Goal: Obtain resource: Obtain resource

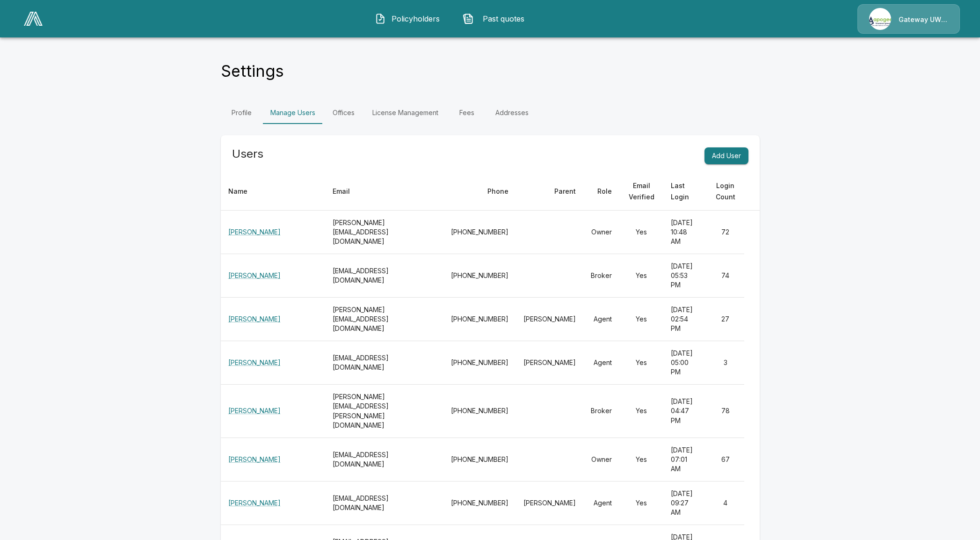
scroll to position [146, 0]
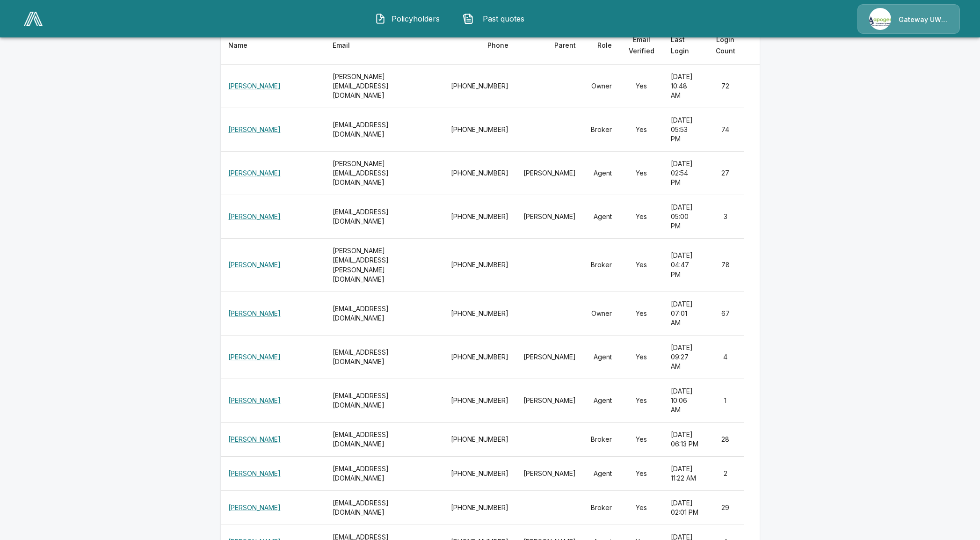
click at [30, 24] on img at bounding box center [33, 19] width 19 height 14
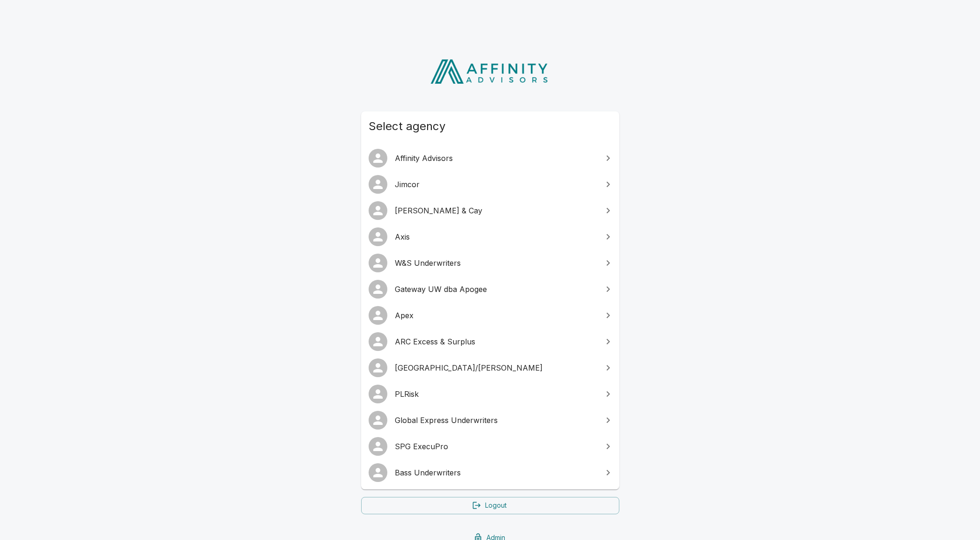
click at [412, 258] on span "W&S Underwriters" at bounding box center [496, 262] width 202 height 11
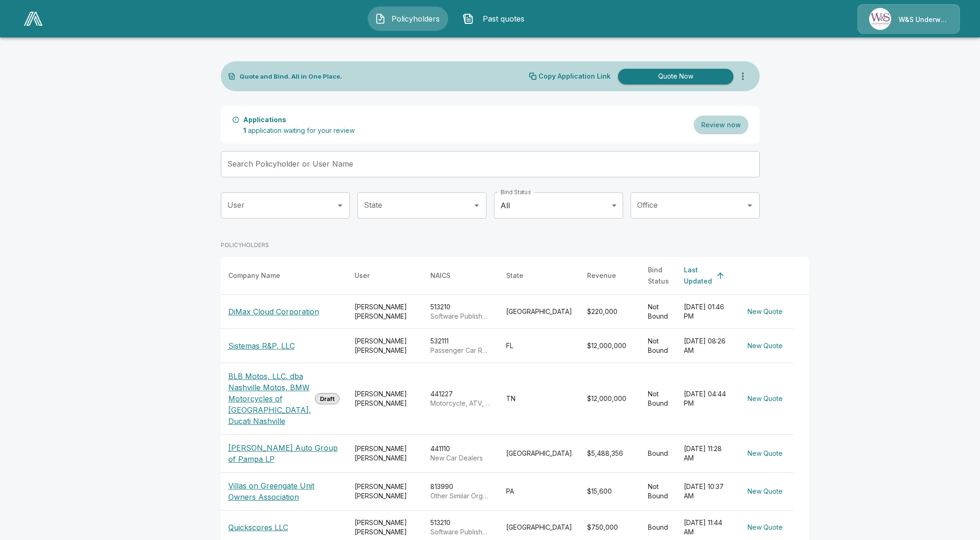
click at [257, 317] on p "DiMax Cloud Corporation" at bounding box center [273, 311] width 91 height 11
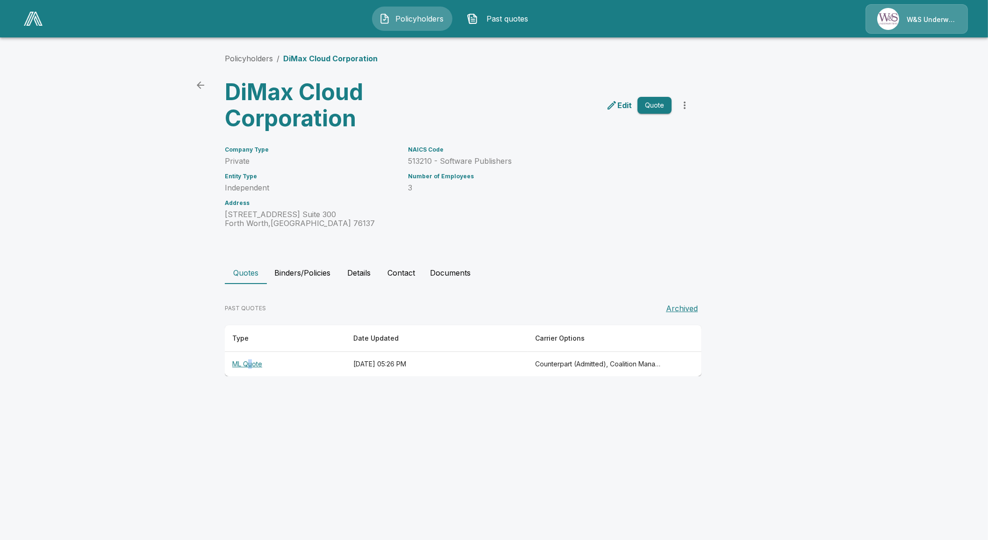
click at [250, 359] on th "ML Quote" at bounding box center [285, 364] width 121 height 25
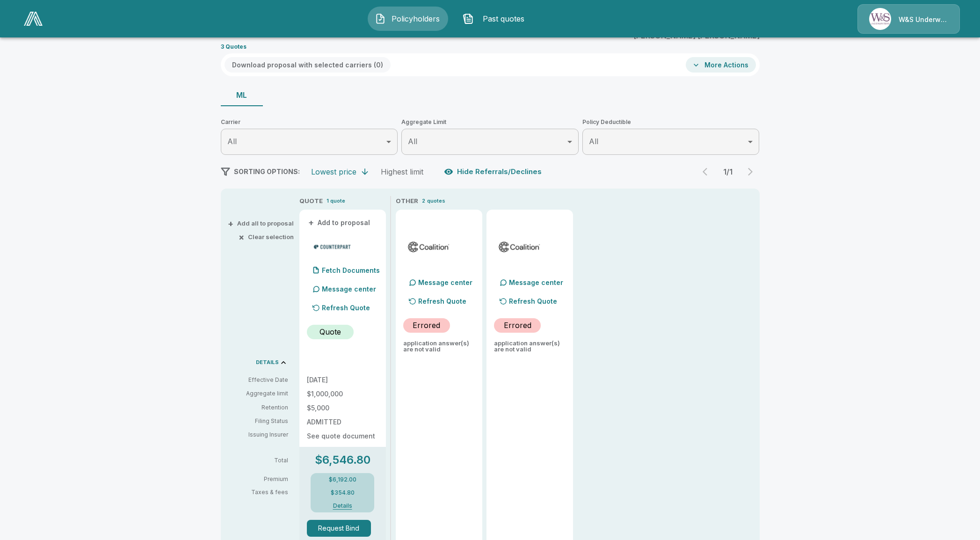
scroll to position [116, 0]
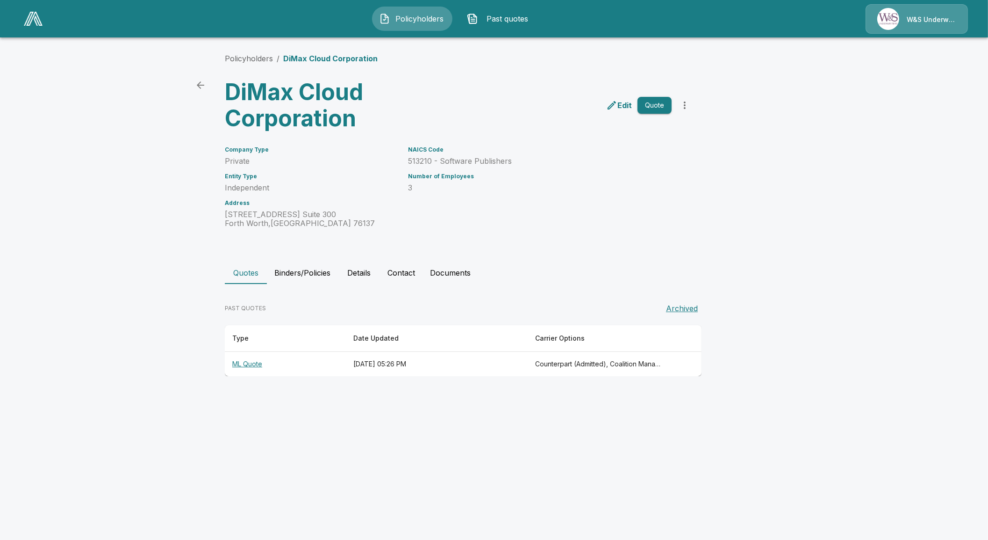
click at [654, 108] on button "Quote" at bounding box center [655, 105] width 34 height 17
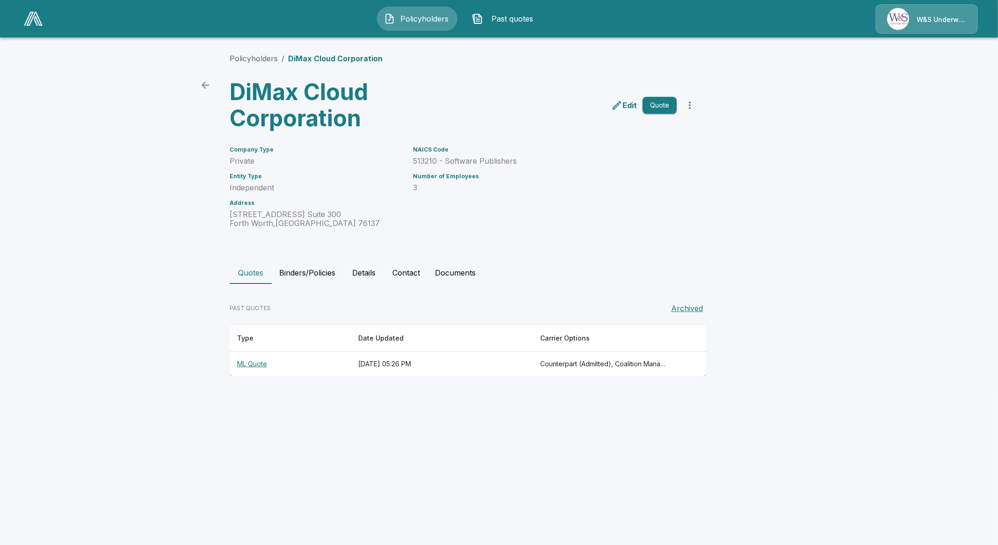
click at [249, 362] on th "ML Quote" at bounding box center [290, 364] width 121 height 25
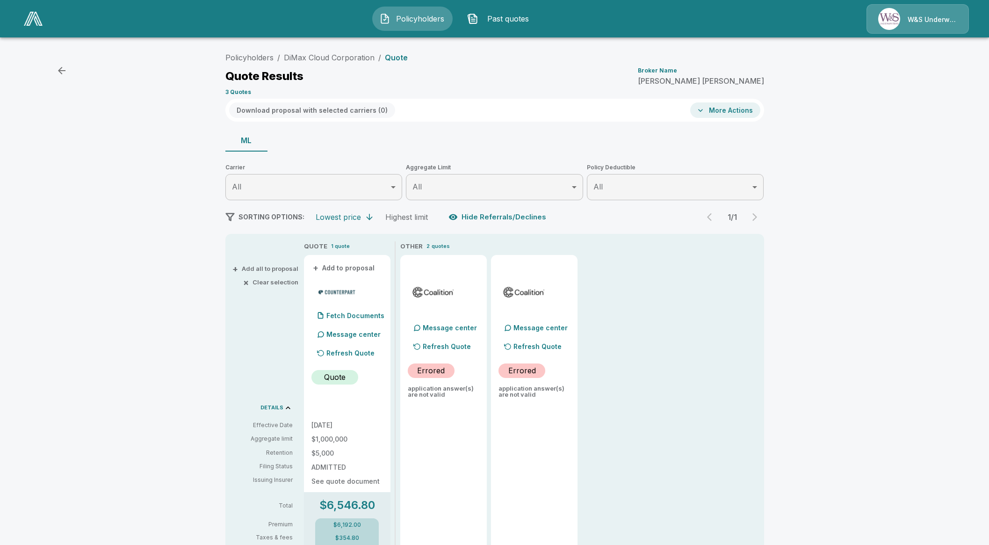
click at [73, 373] on div "Policyholders / DiMax Cloud Corporation / Quote Quote Results Broker Name Mike …" at bounding box center [494, 420] width 989 height 752
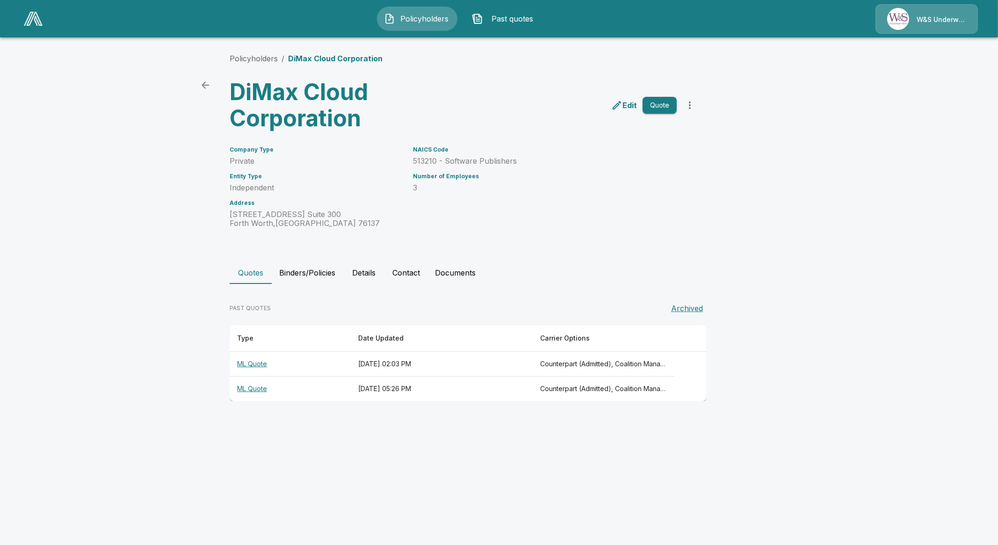
click at [252, 365] on th "ML Quote" at bounding box center [290, 364] width 121 height 25
click at [261, 386] on th "ML Quote" at bounding box center [290, 388] width 121 height 25
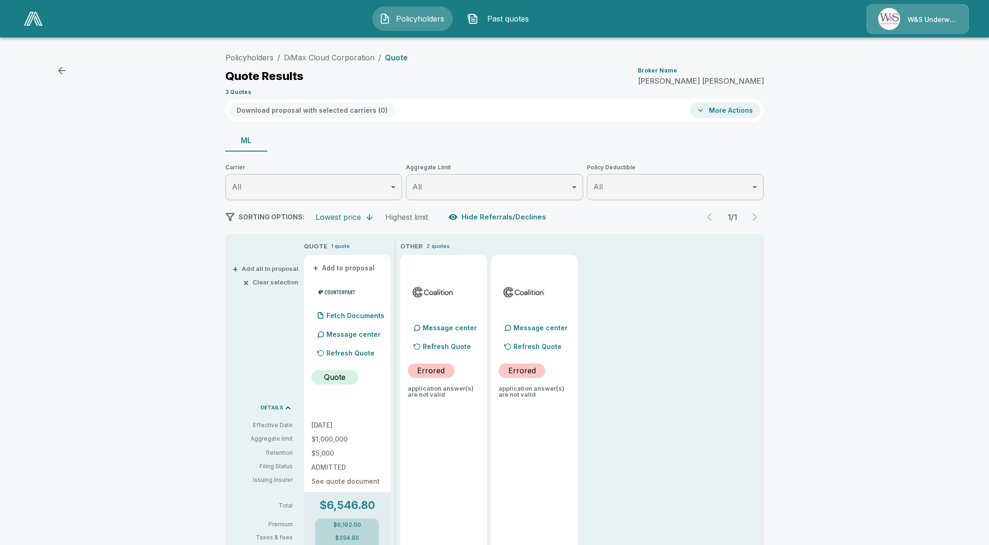
click at [372, 355] on p "Refresh Quote" at bounding box center [350, 353] width 48 height 10
click at [337, 356] on p "Refresh Quote" at bounding box center [350, 353] width 48 height 10
click at [365, 315] on p "Fetch Documents" at bounding box center [355, 315] width 58 height 7
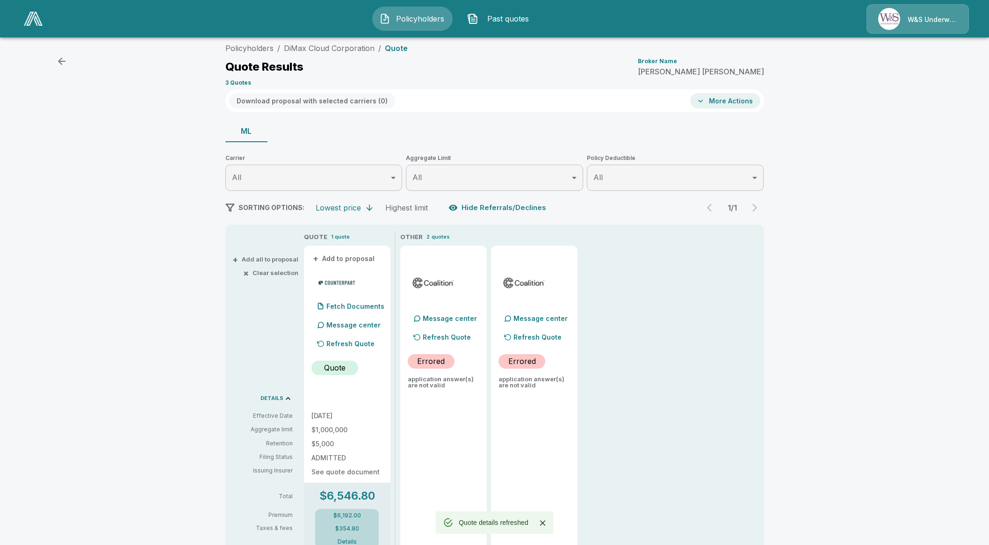
scroll to position [58, 0]
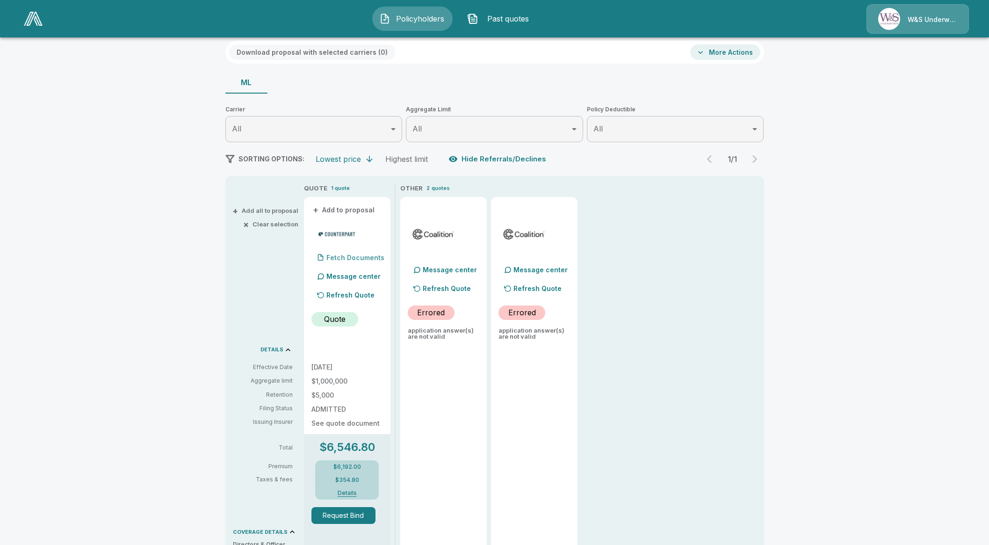
click at [356, 256] on p "Fetch Documents" at bounding box center [355, 257] width 58 height 7
click at [79, 206] on div "Policyholders / DiMax Cloud Corporation / Quote Quote Results Broker Name Mike …" at bounding box center [494, 362] width 989 height 752
drag, startPoint x: 358, startPoint y: 246, endPoint x: 358, endPoint y: 254, distance: 8.0
click at [358, 247] on div "Fetch Documents" at bounding box center [347, 247] width 72 height 40
click at [359, 255] on p "Fetch Documents" at bounding box center [355, 257] width 58 height 7
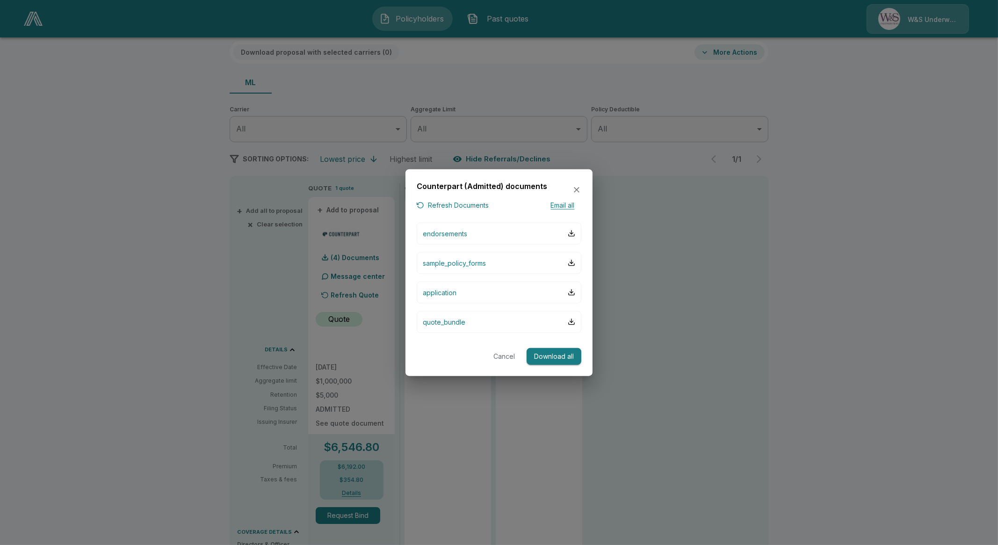
drag, startPoint x: 414, startPoint y: 429, endPoint x: 393, endPoint y: 408, distance: 29.8
click at [414, 428] on div at bounding box center [499, 272] width 998 height 545
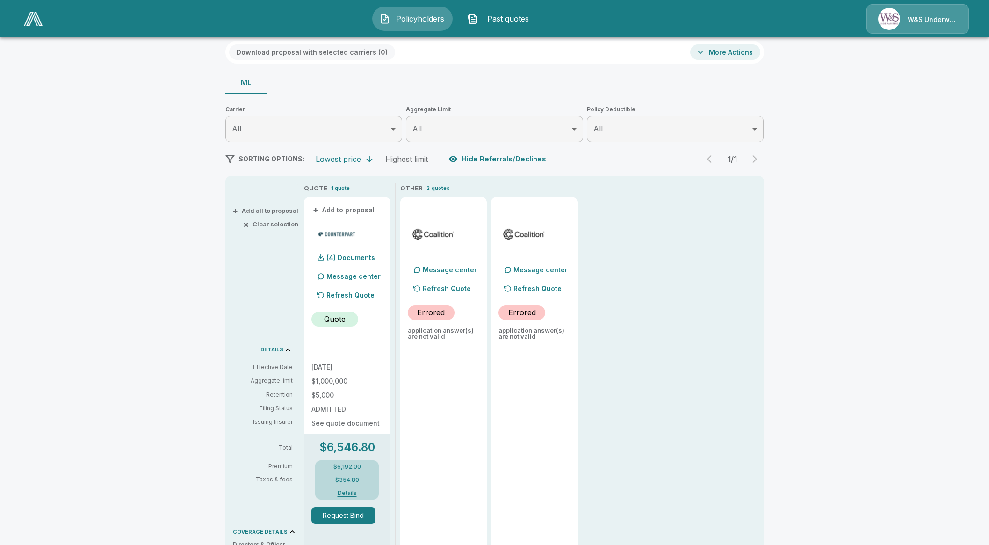
click at [357, 294] on p "Refresh Quote" at bounding box center [350, 295] width 48 height 10
click at [352, 256] on p "(4) Documents" at bounding box center [350, 257] width 49 height 7
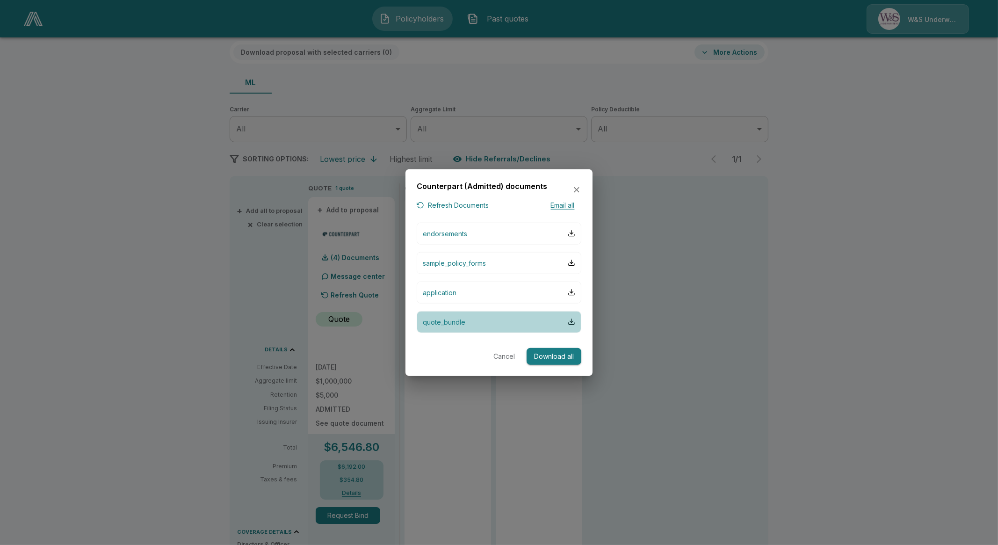
click at [454, 317] on p "quote_bundle" at bounding box center [444, 322] width 43 height 10
click at [535, 125] on div at bounding box center [499, 272] width 998 height 545
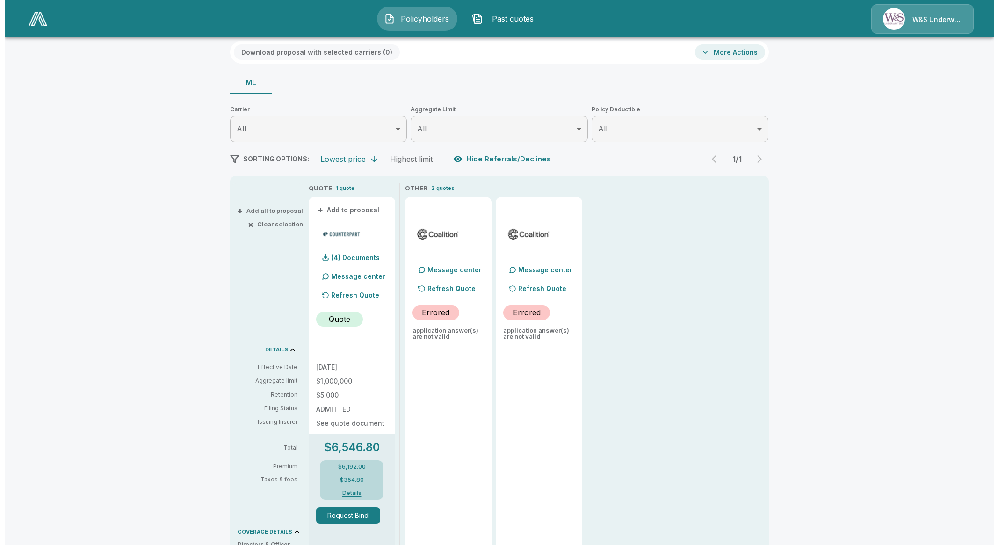
scroll to position [0, 0]
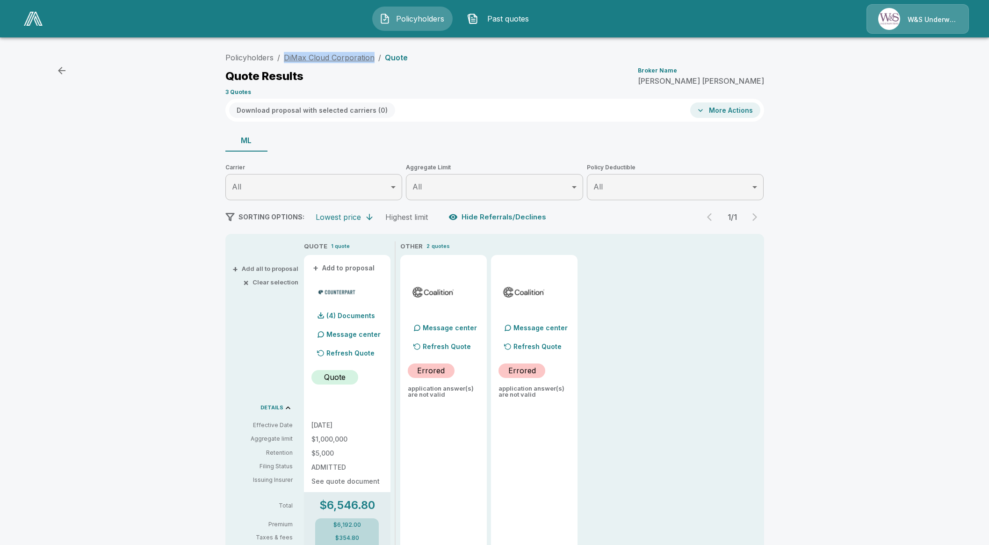
drag, startPoint x: 377, startPoint y: 56, endPoint x: 287, endPoint y: 59, distance: 89.8
click at [287, 59] on ol "Policyholders / DiMax Cloud Corporation / Quote" at bounding box center [316, 57] width 182 height 11
copy link "DiMax Cloud Corporation"
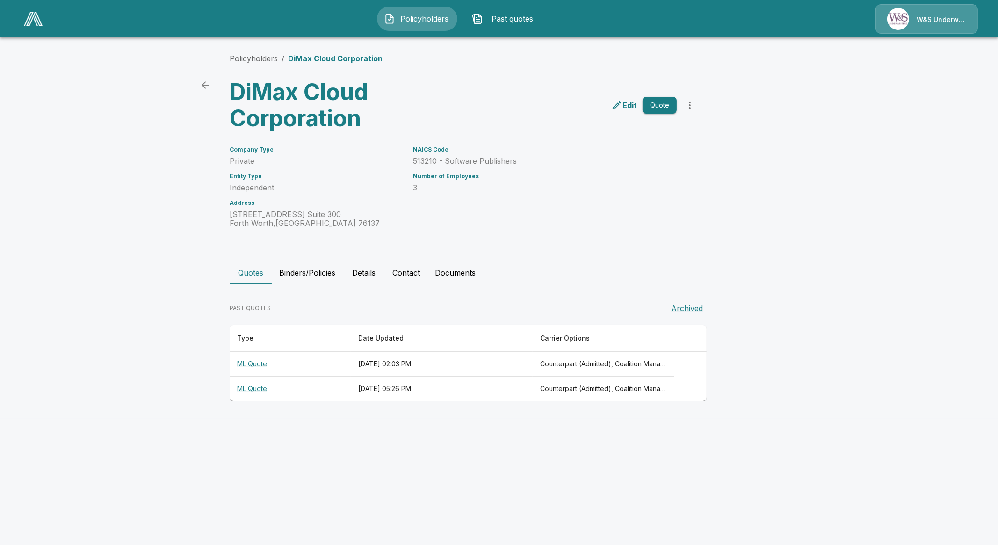
click at [268, 361] on th "ML Quote" at bounding box center [290, 364] width 121 height 25
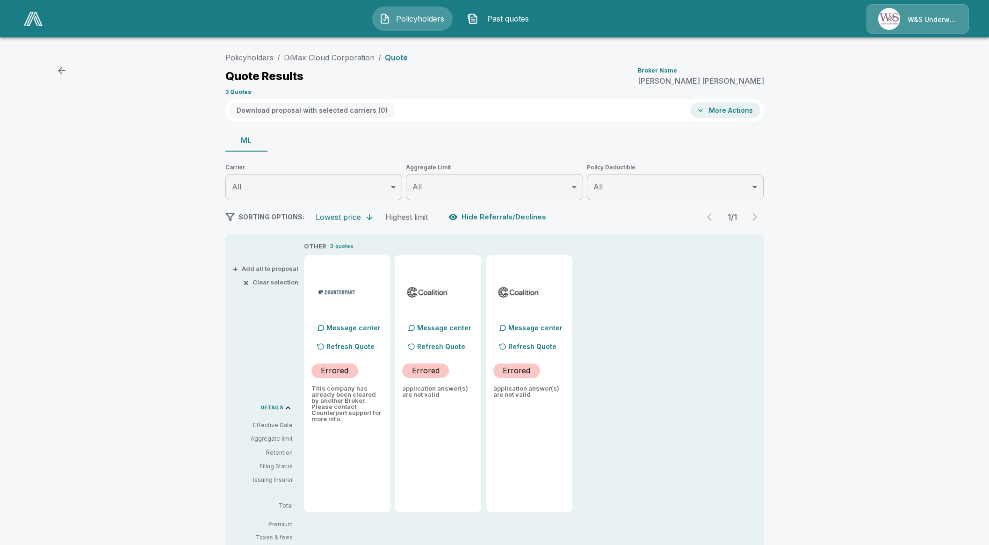
click at [964, 361] on div "Policyholders / DiMax Cloud Corporation / Quote Quote Results Broker Name Mike …" at bounding box center [494, 351] width 989 height 615
click at [939, 418] on div "Policyholders / DiMax Cloud Corporation / Quote Quote Results Broker Name Mike …" at bounding box center [494, 351] width 989 height 615
drag, startPoint x: 699, startPoint y: 122, endPoint x: 711, endPoint y: 118, distance: 11.8
click at [706, 119] on div "Policyholders / DiMax Cloud Corporation / Quote Quote Results Broker Name Mike …" at bounding box center [494, 354] width 561 height 612
click at [723, 113] on button "More Actions" at bounding box center [725, 109] width 70 height 15
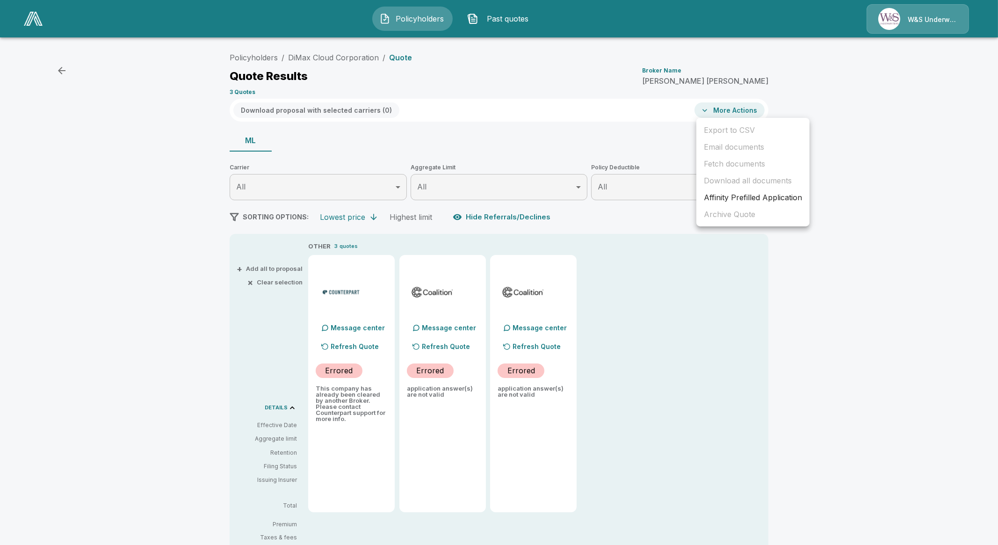
click at [740, 200] on li "Affinity Prefilled Application" at bounding box center [752, 197] width 113 height 17
